Goal: Information Seeking & Learning: Learn about a topic

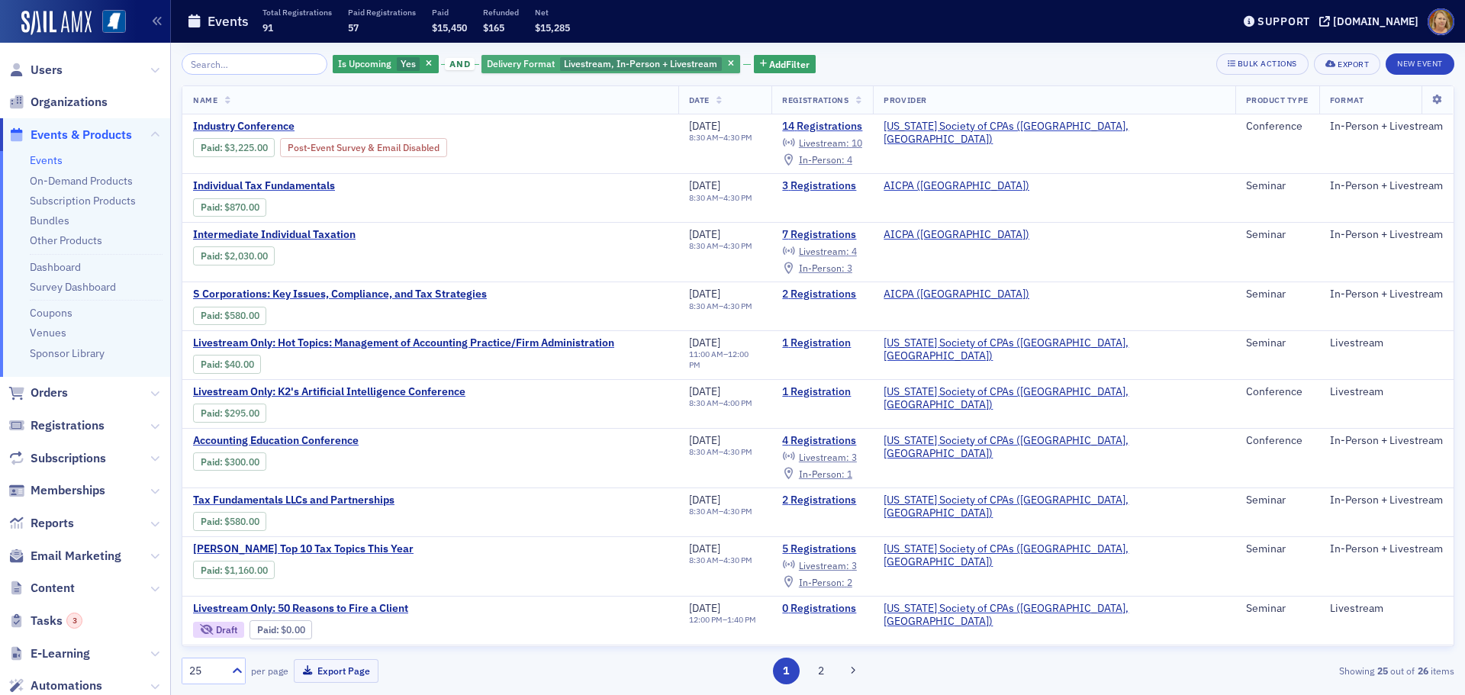
click at [487, 68] on span "Delivery Format" at bounding box center [521, 63] width 68 height 12
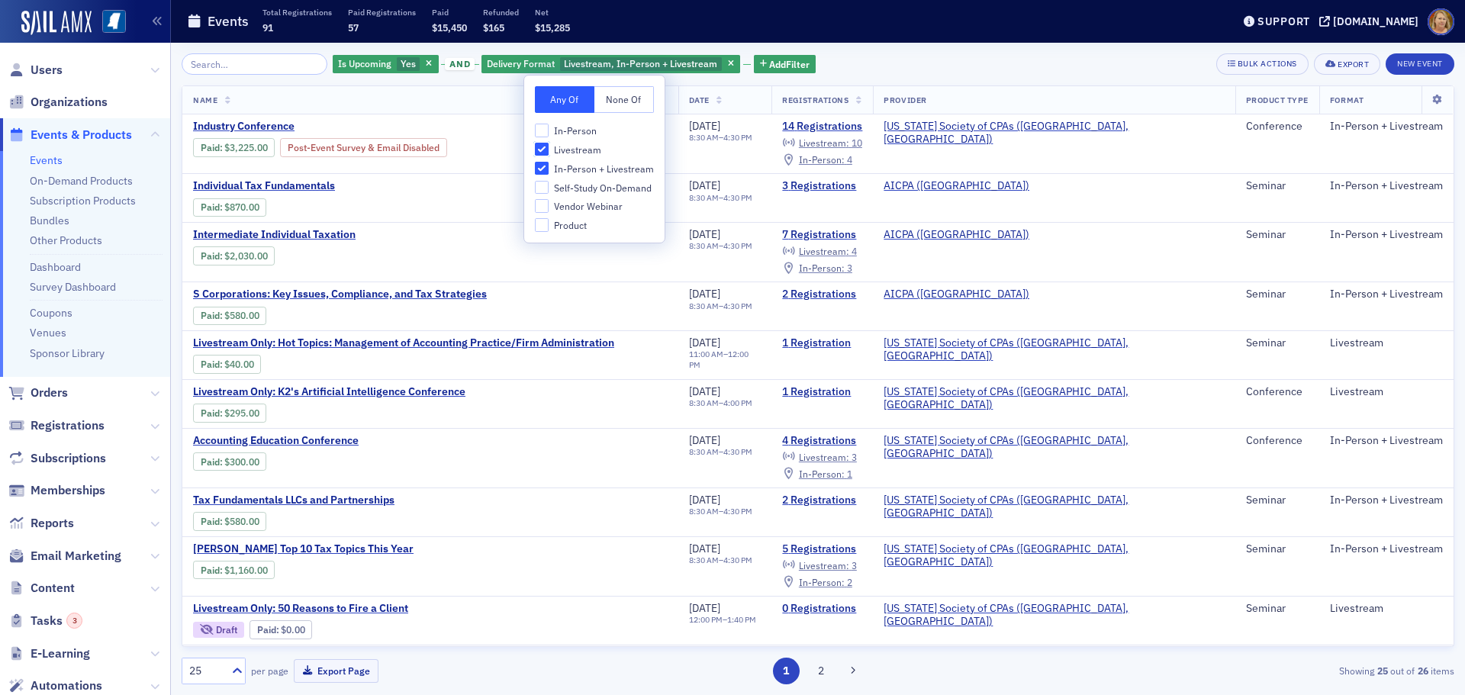
click at [543, 149] on input "Livestream" at bounding box center [542, 150] width 14 height 14
checkbox input "false"
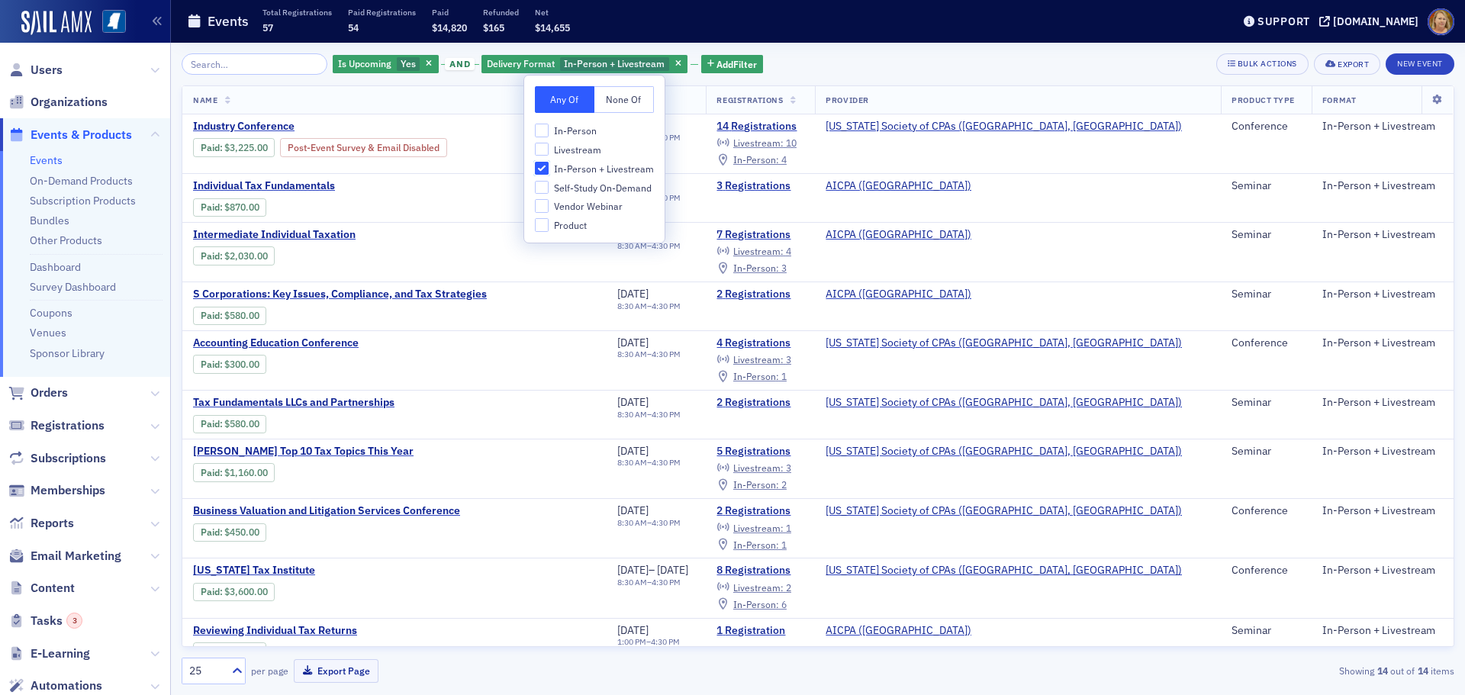
click at [543, 165] on input "In-Person + Livestream" at bounding box center [542, 169] width 14 height 14
checkbox input "false"
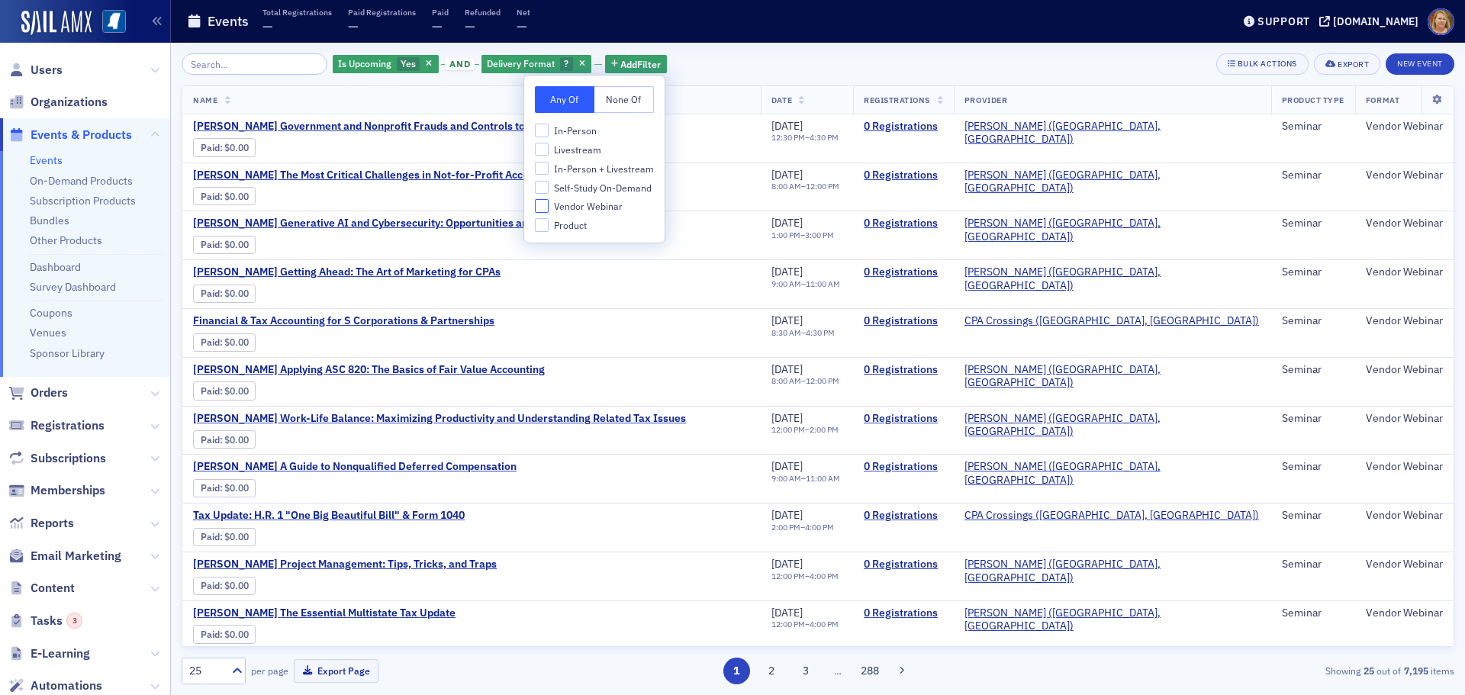
click at [546, 209] on input "Vendor Webinar" at bounding box center [542, 206] width 14 height 14
checkbox input "true"
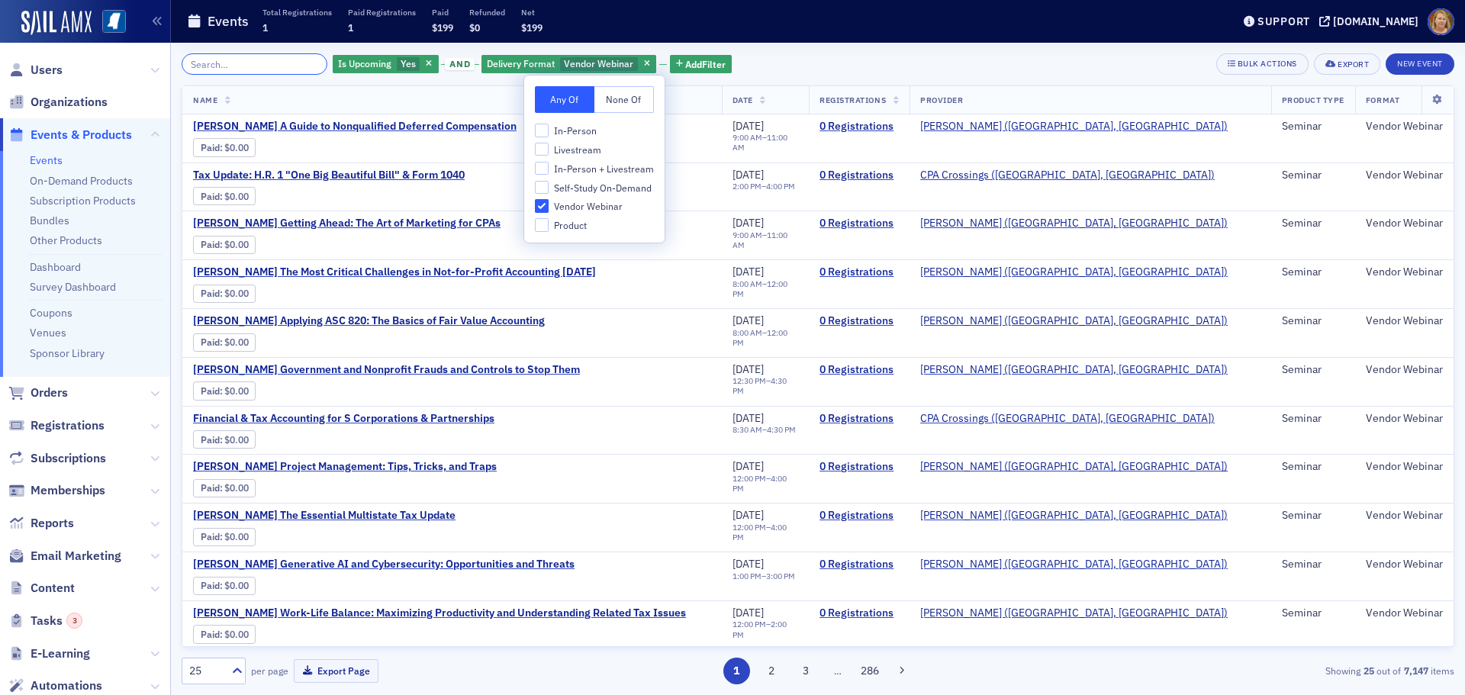
click at [290, 65] on input "search" at bounding box center [255, 63] width 146 height 21
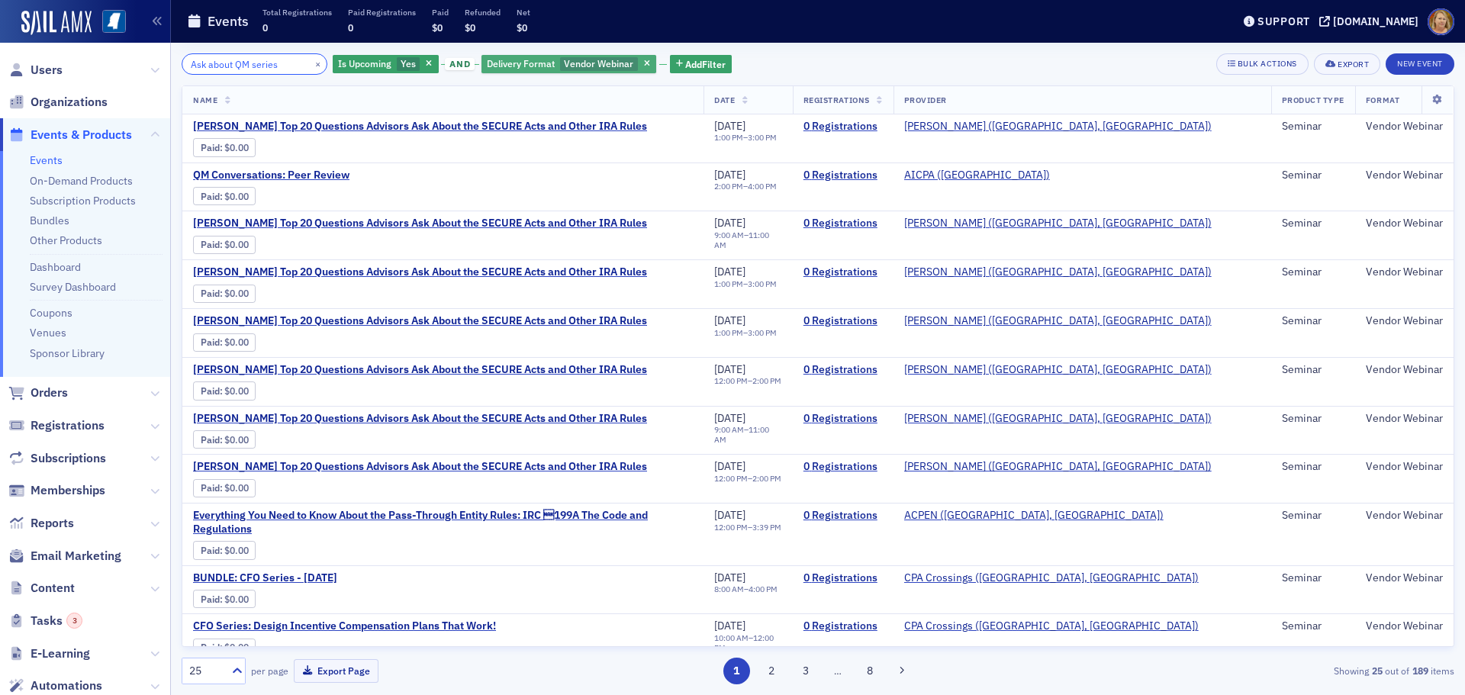
type input "Ask about QM series"
click at [487, 64] on span "Delivery Format" at bounding box center [521, 63] width 68 height 12
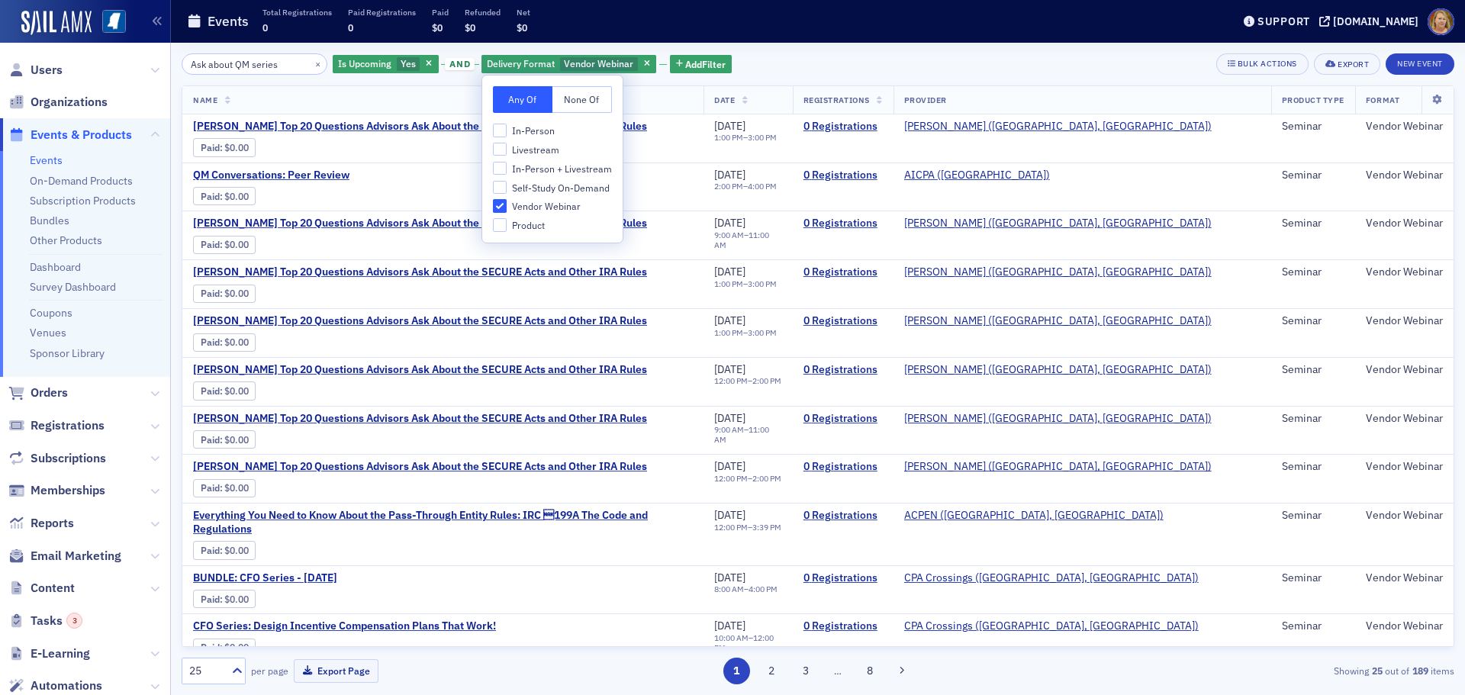
click at [781, 78] on div "Ask about QM series × Is Upcoming Yes and Delivery Format Vendor Webinar Add Fi…" at bounding box center [818, 368] width 1273 height 631
